Goal: Task Accomplishment & Management: Complete application form

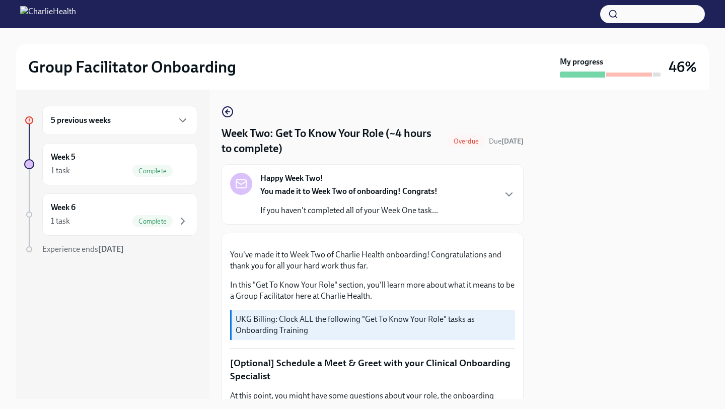
click at [134, 118] on div "5 previous weeks" at bounding box center [120, 120] width 138 height 12
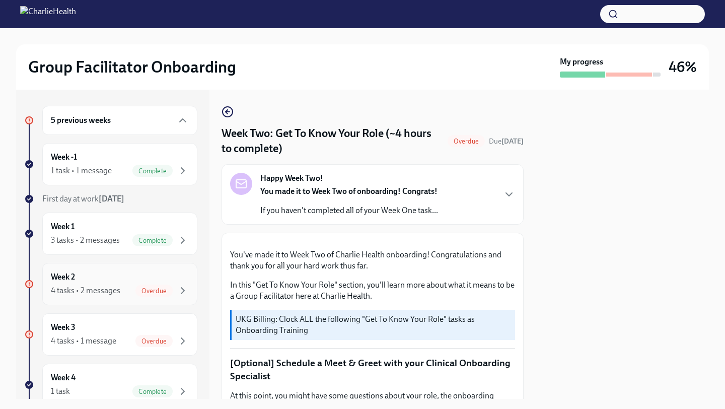
click at [96, 298] on div "Week 2 4 tasks • 2 messages Overdue" at bounding box center [119, 284] width 155 height 42
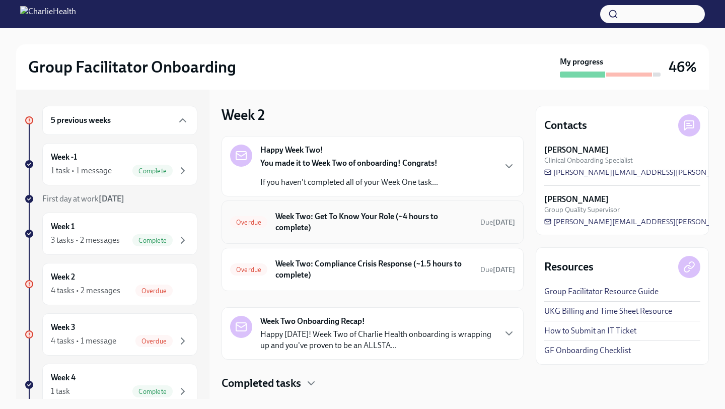
click at [355, 226] on h6 "Week Two: Get To Know Your Role (~4 hours to complete)" at bounding box center [373, 222] width 197 height 22
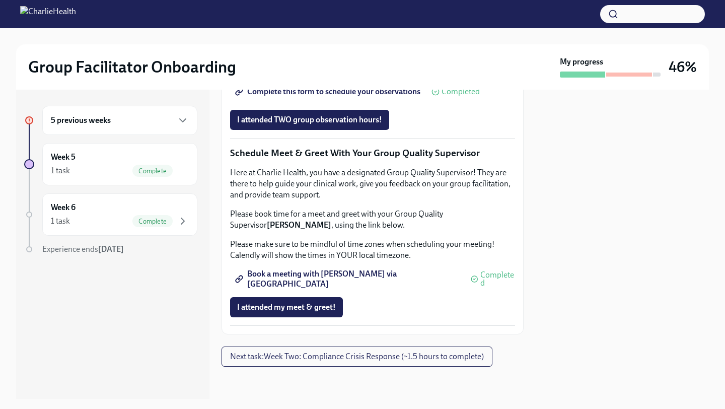
scroll to position [982, 0]
click at [299, 308] on span "I attended my meet & greet!" at bounding box center [286, 307] width 99 height 10
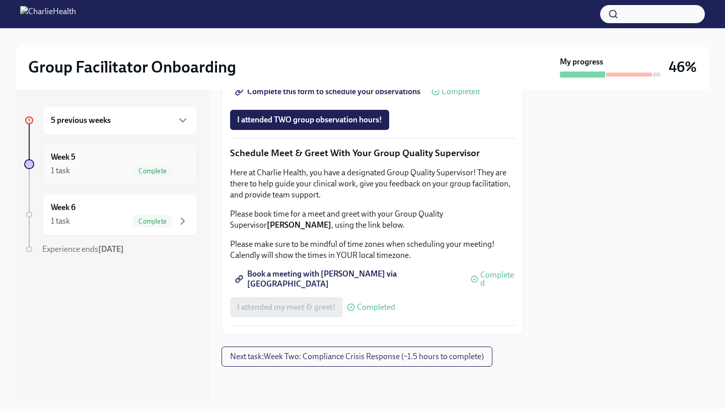
scroll to position [824, 0]
click at [185, 120] on icon "button" at bounding box center [183, 120] width 12 height 12
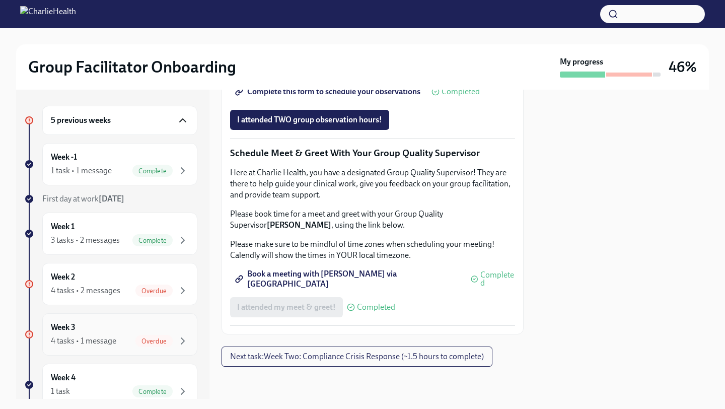
click at [144, 345] on div "Overdue" at bounding box center [153, 341] width 37 height 12
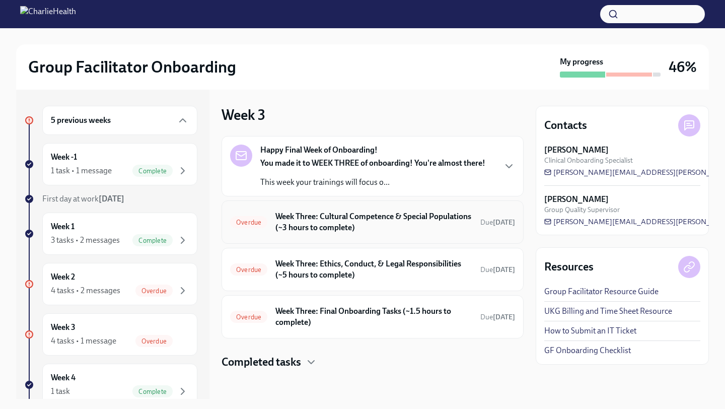
click at [349, 225] on h6 "Week Three: Cultural Competence & Special Populations (~3 hours to complete)" at bounding box center [373, 222] width 197 height 22
